Goal: Information Seeking & Learning: Learn about a topic

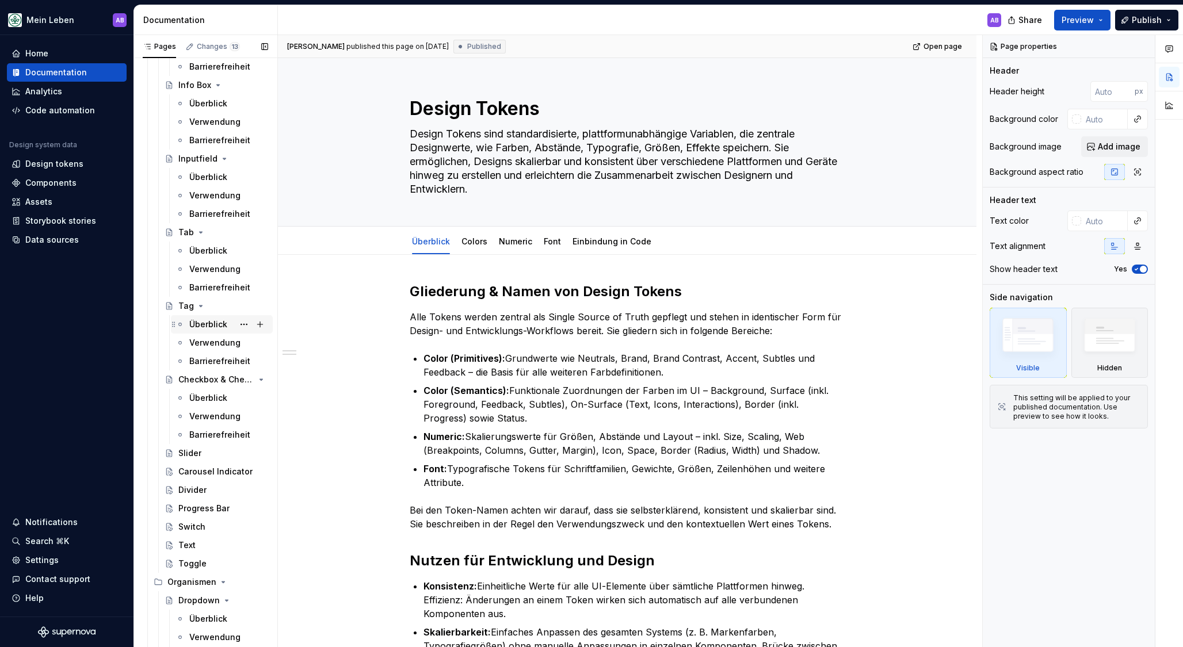
scroll to position [1040, 0]
click at [195, 318] on div "Überblick" at bounding box center [208, 323] width 38 height 12
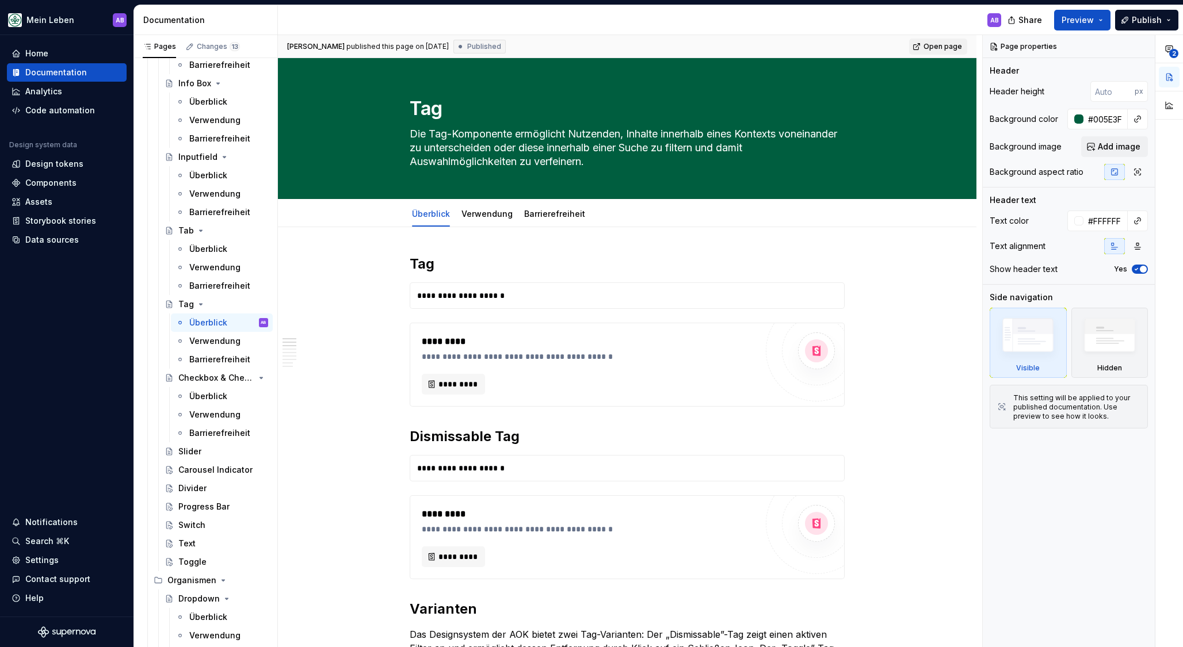
click at [937, 45] on span "Open page" at bounding box center [942, 46] width 39 height 9
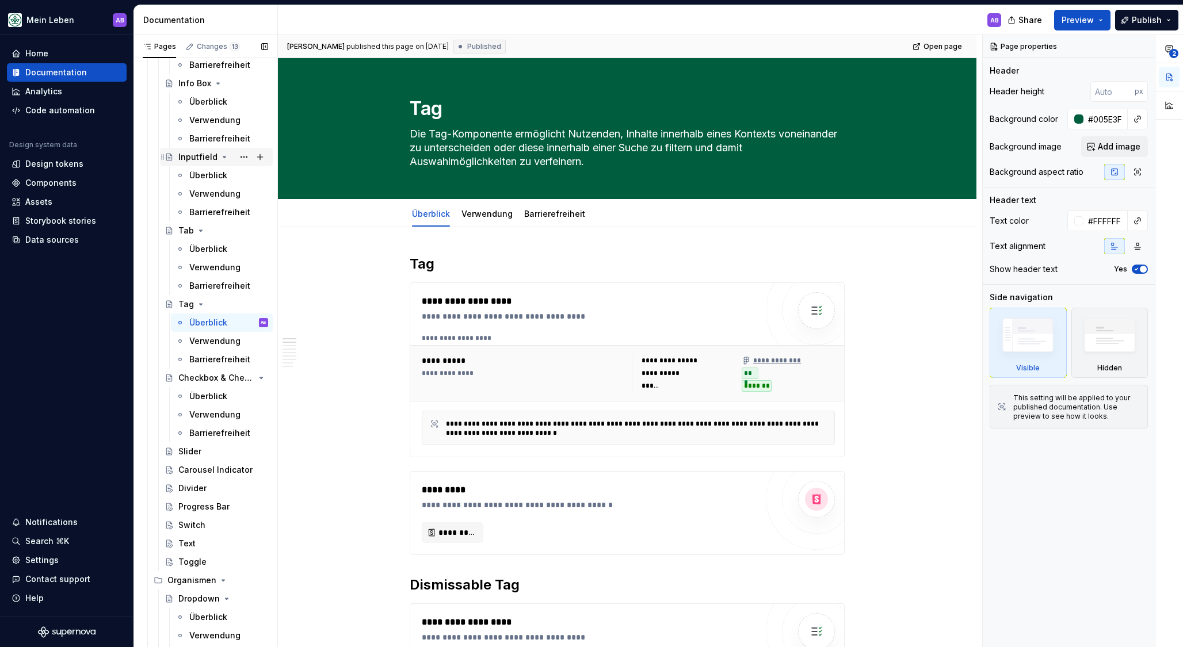
click at [196, 155] on div "Inputfield" at bounding box center [197, 157] width 39 height 12
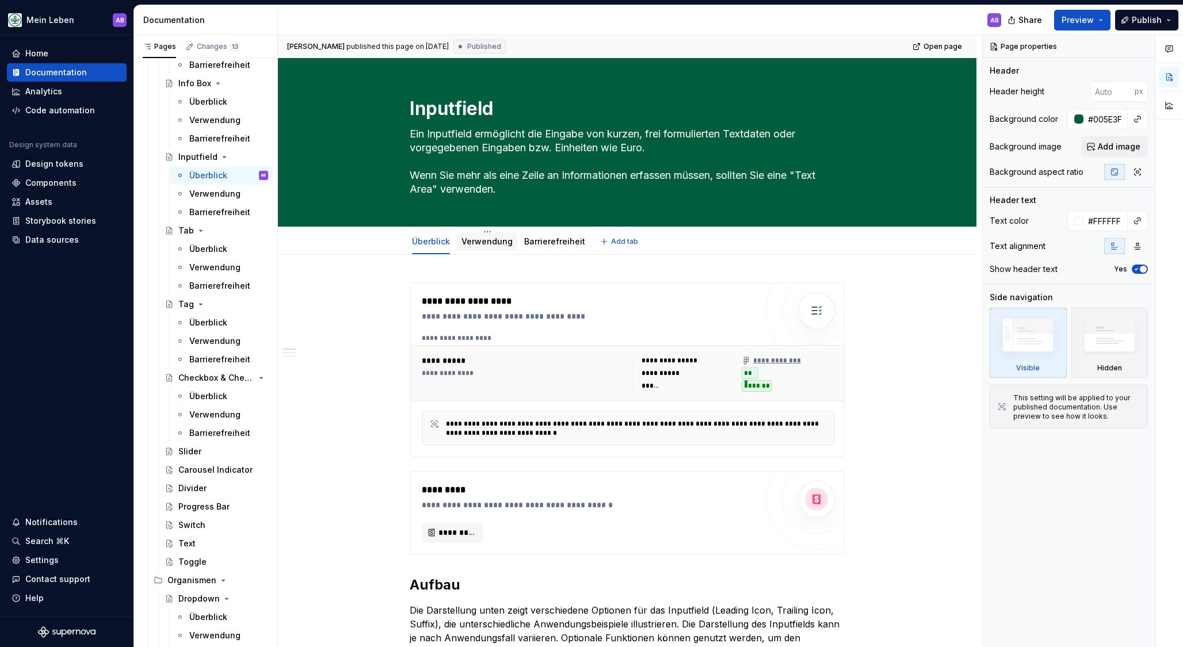
click at [498, 236] on div "Verwendung" at bounding box center [486, 242] width 51 height 12
click at [502, 241] on link "Verwendung" at bounding box center [486, 241] width 51 height 10
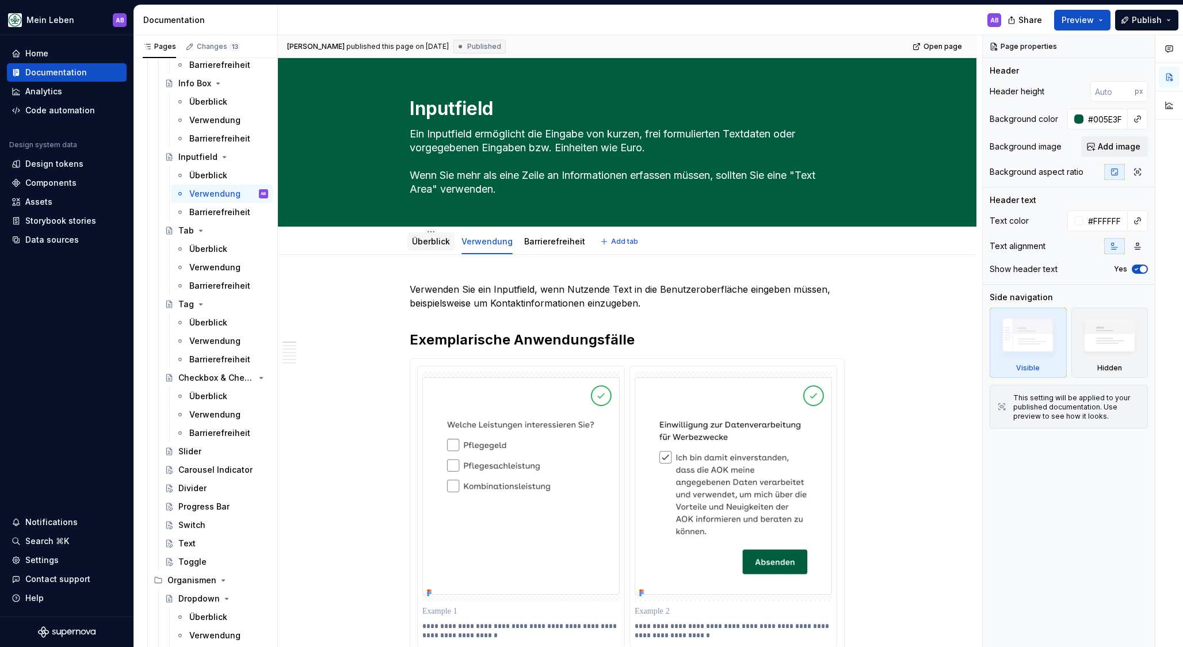
click at [433, 249] on div "Überblick" at bounding box center [430, 241] width 47 height 18
click at [433, 244] on link "Überblick" at bounding box center [431, 241] width 38 height 10
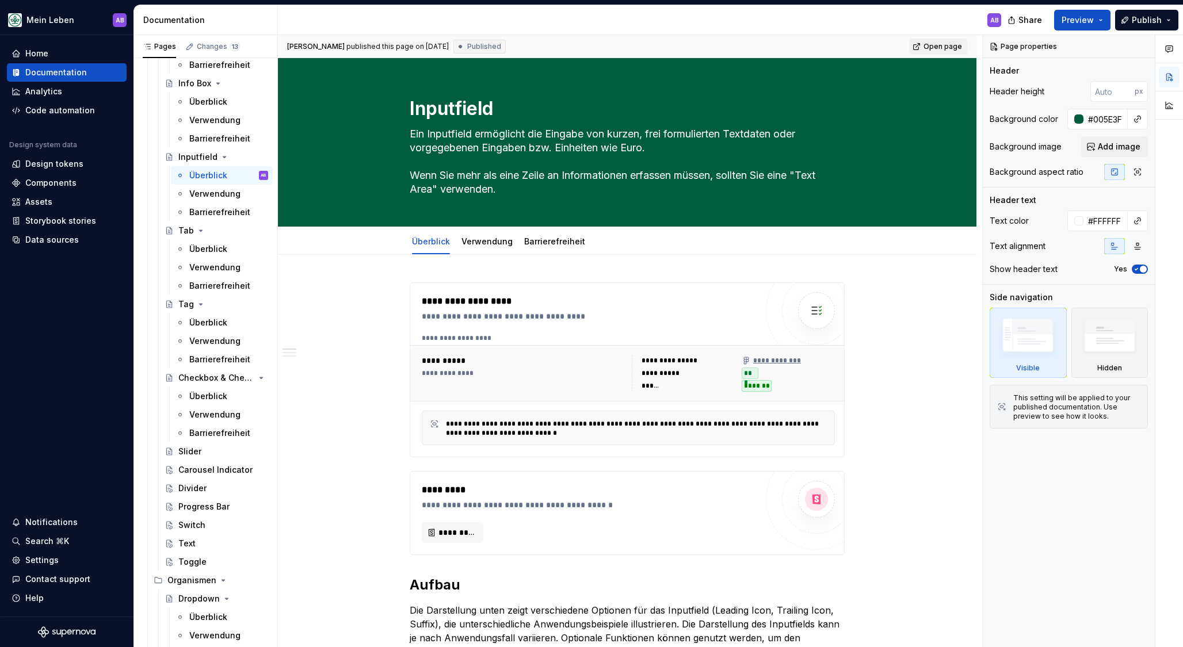
click at [930, 47] on link "Open page" at bounding box center [938, 47] width 58 height 16
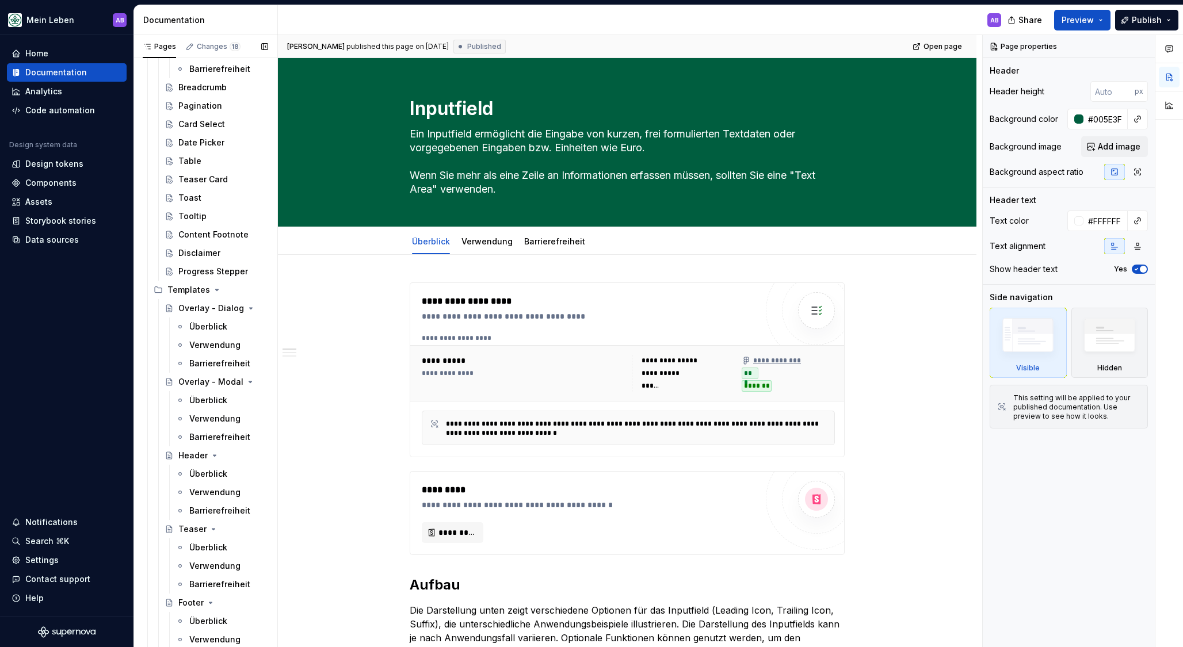
scroll to position [2342, 0]
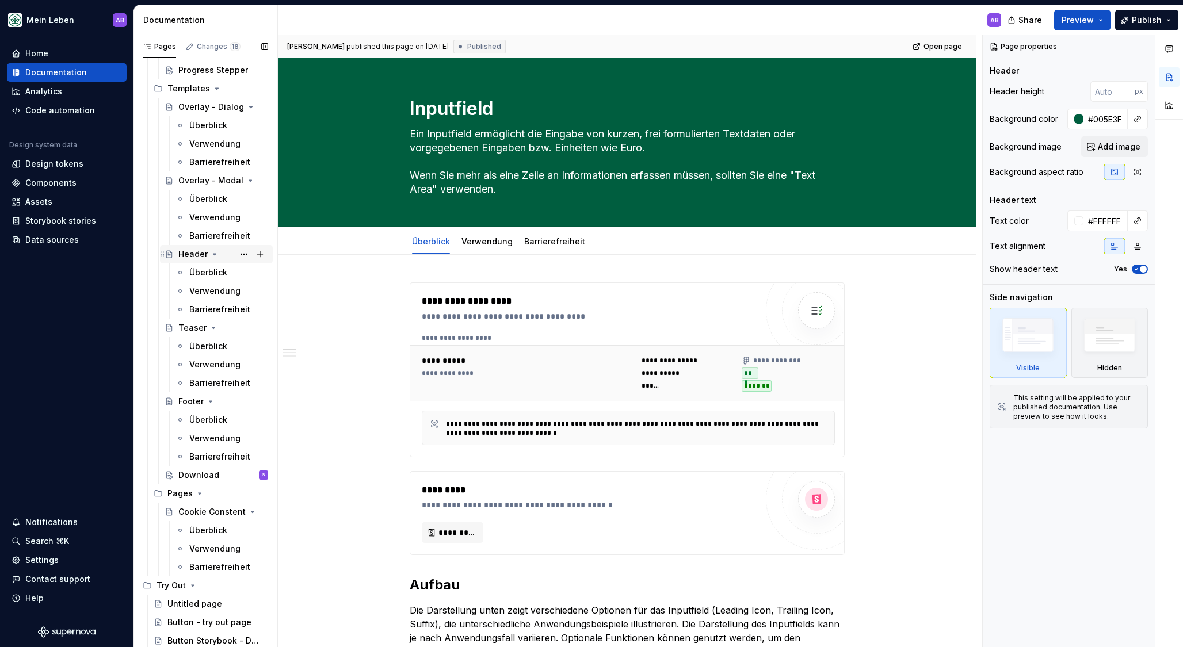
click at [197, 257] on div "Header" at bounding box center [192, 254] width 29 height 12
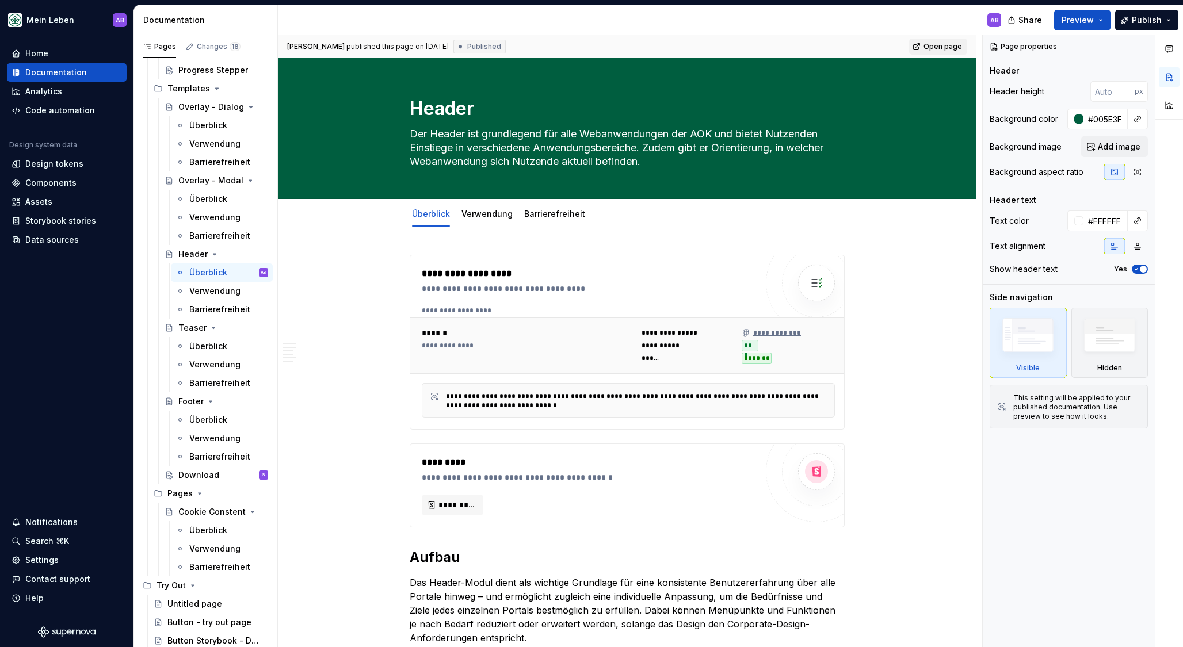
click at [941, 48] on span "Open page" at bounding box center [942, 46] width 39 height 9
type textarea "*"
